Goal: Communication & Community: Participate in discussion

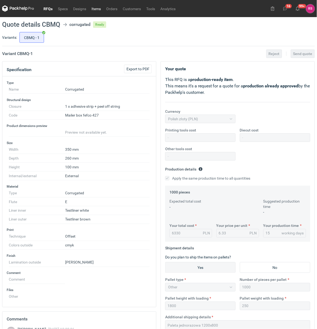
click at [97, 8] on link "Items" at bounding box center [96, 8] width 15 height 6
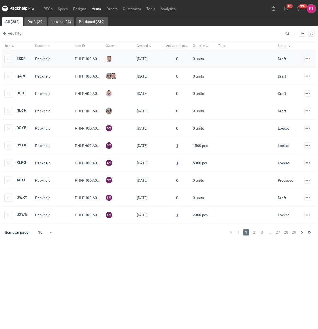
click at [18, 59] on strong "ESDF" at bounding box center [21, 58] width 9 height 4
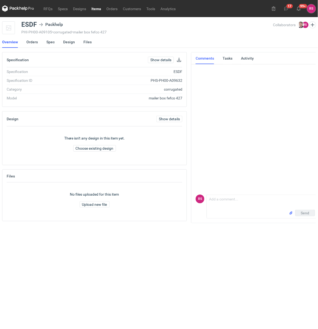
scroll to position [9, 0]
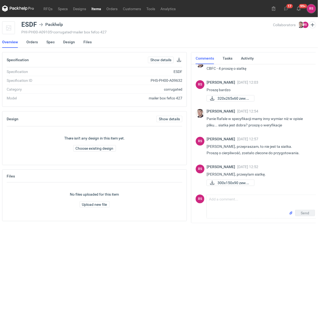
click at [98, 9] on link "Items" at bounding box center [96, 8] width 15 height 6
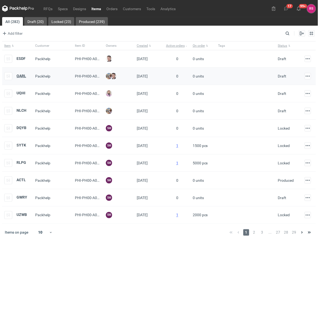
click at [22, 76] on strong "QARL" at bounding box center [22, 76] width 10 height 4
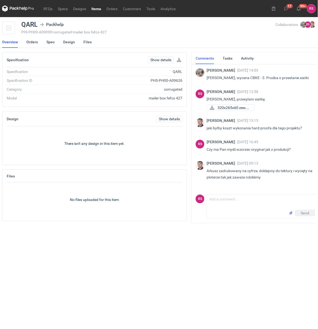
scroll to position [0, 1]
click at [238, 197] on textarea "Comment message" at bounding box center [261, 202] width 110 height 15
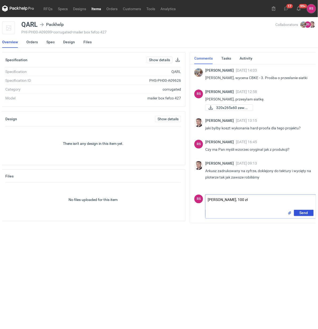
type textarea "[PERSON_NAME], 100 zł"
click at [304, 213] on span "Send" at bounding box center [304, 213] width 9 height 4
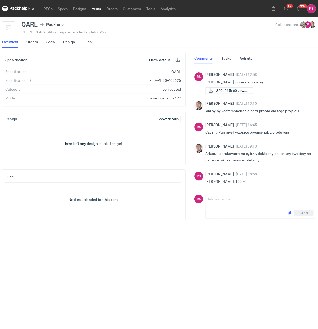
scroll to position [17, 0]
